Goal: Book appointment/travel/reservation

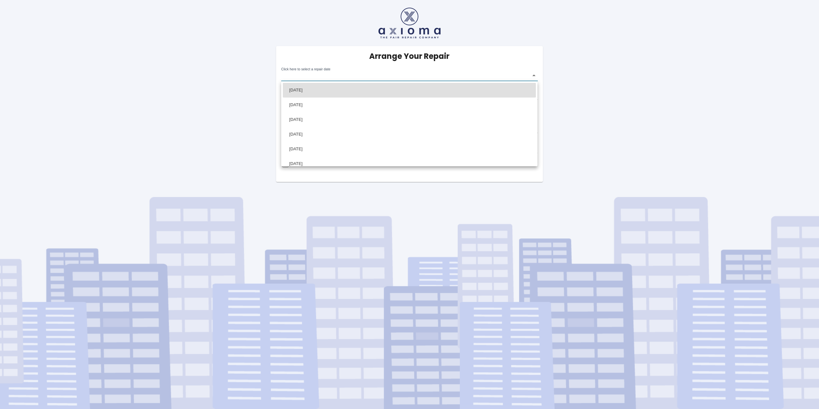
click at [536, 74] on body "Arrange Your Repair Click here to select a repair date ​ Phone Number   * 07973…" at bounding box center [409, 204] width 819 height 409
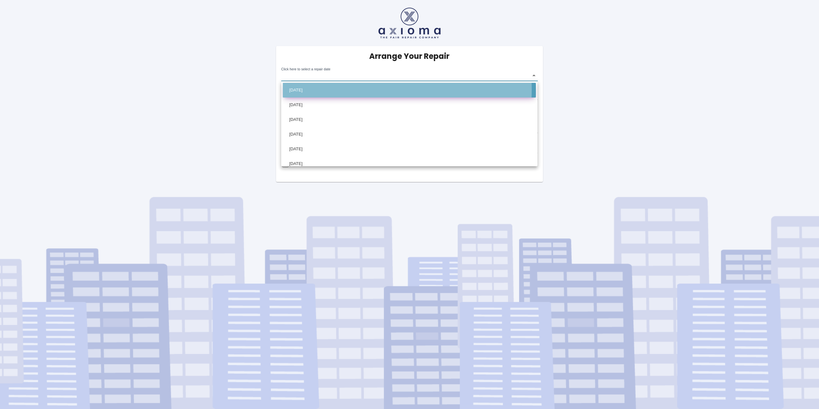
click at [354, 90] on li "[DATE]" at bounding box center [409, 90] width 253 height 15
type input "[DATE]T00:00:00.000Z"
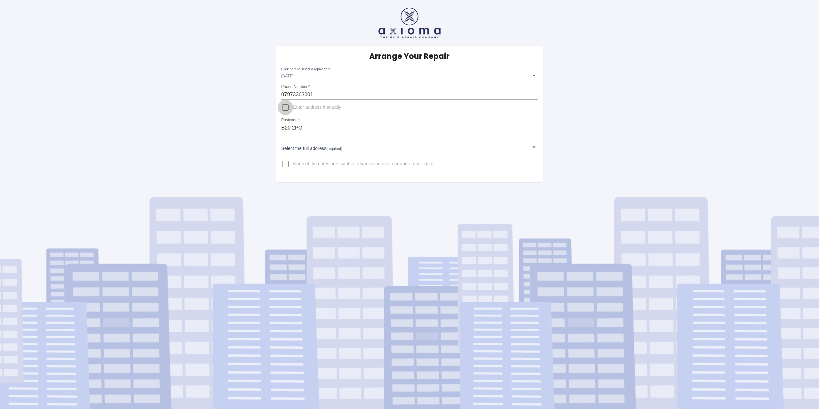
click at [285, 107] on input "Enter address manually" at bounding box center [285, 107] width 15 height 15
checkbox input "false"
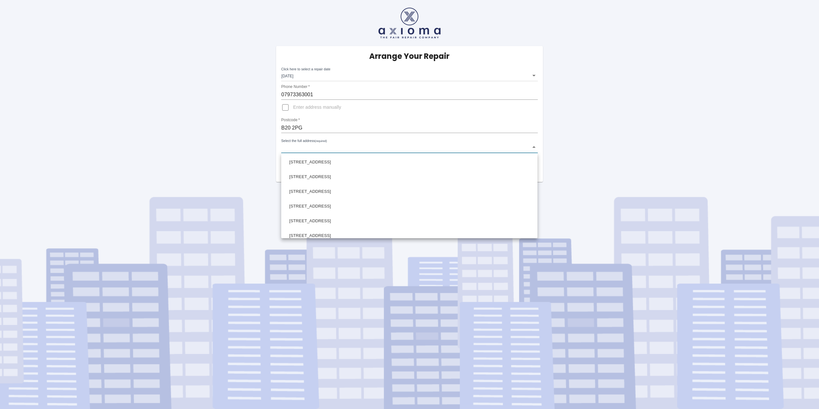
click at [533, 147] on body "Arrange Your Repair Click here to select a repair date [DATE] [DATE]T00:00:00.0…" at bounding box center [409, 204] width 819 height 409
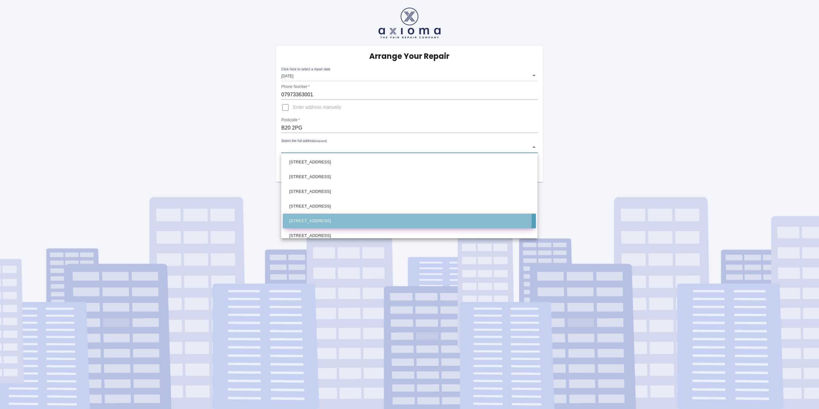
click at [354, 219] on li "[STREET_ADDRESS]" at bounding box center [409, 221] width 253 height 15
type input "[STREET_ADDRESS]"
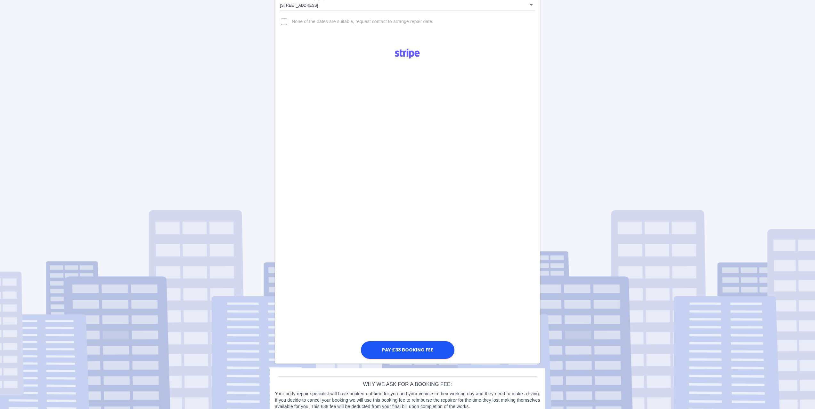
scroll to position [154, 0]
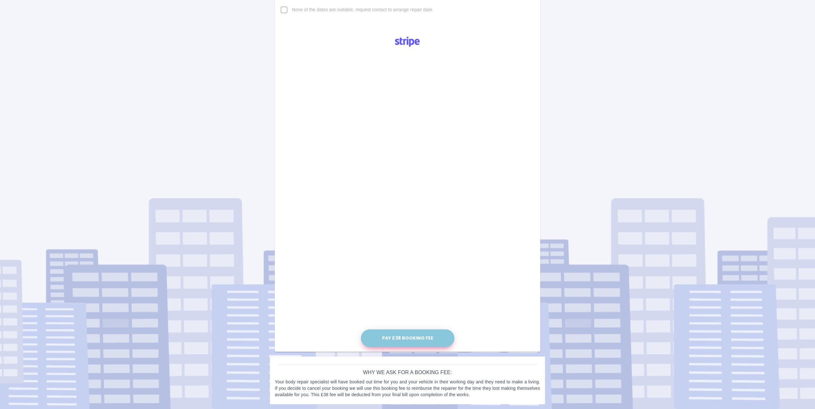
click at [400, 337] on button "Pay £38 Booking Fee" at bounding box center [407, 339] width 93 height 18
